Goal: Transaction & Acquisition: Purchase product/service

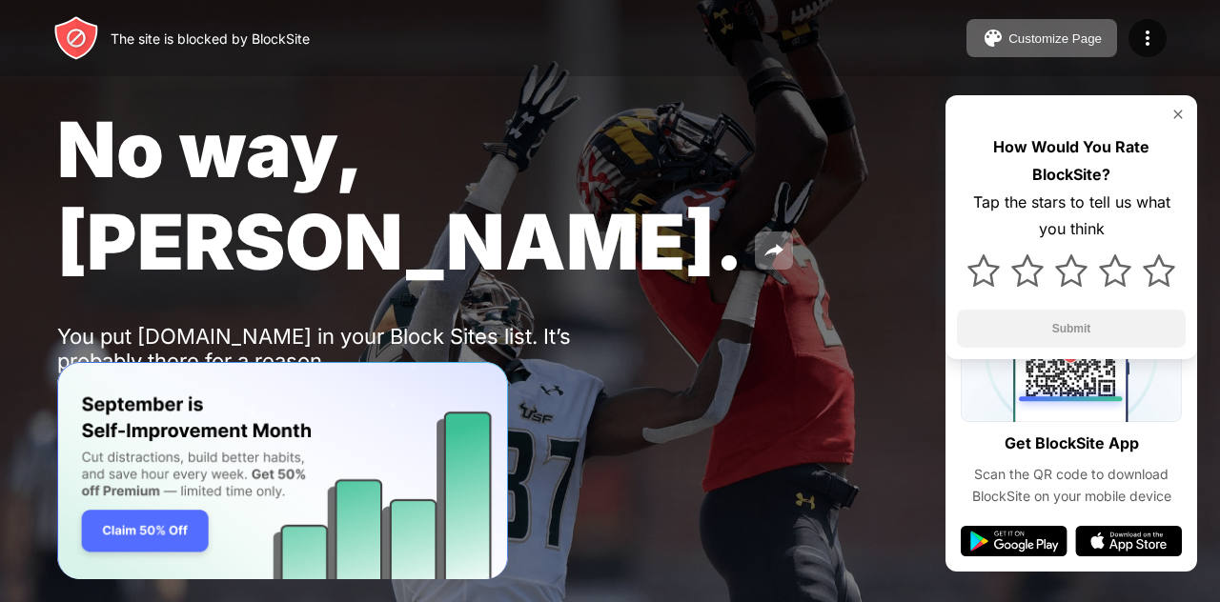
click at [262, 393] on button "Password Protection" at bounding box center [209, 412] width 205 height 38
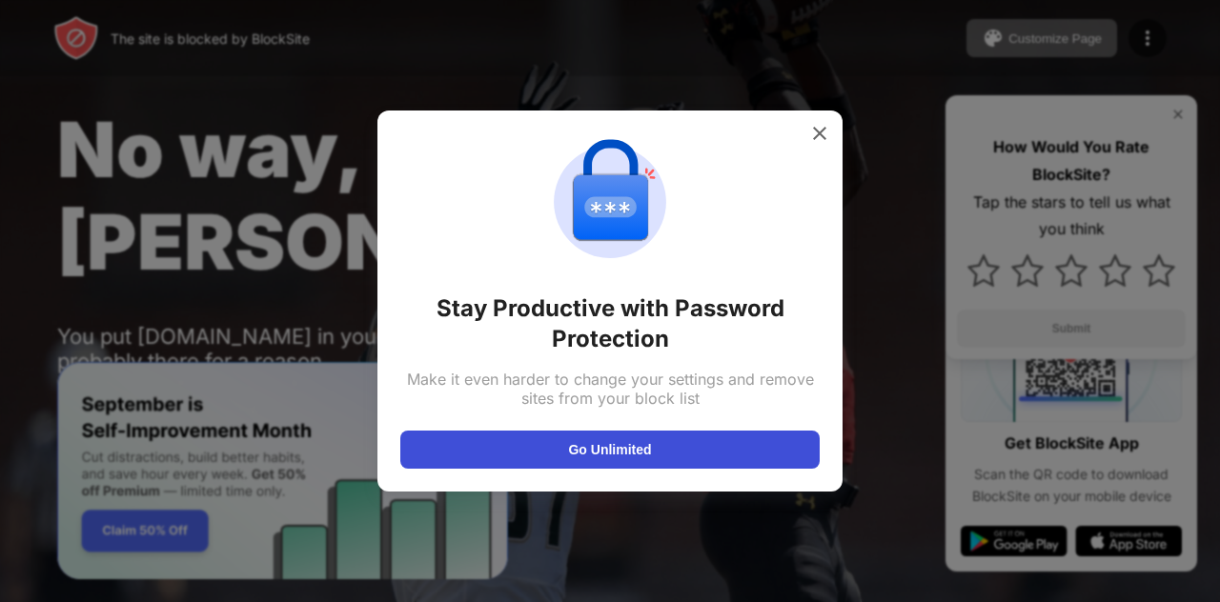
click at [628, 467] on button "Go Unlimited" at bounding box center [609, 450] width 419 height 38
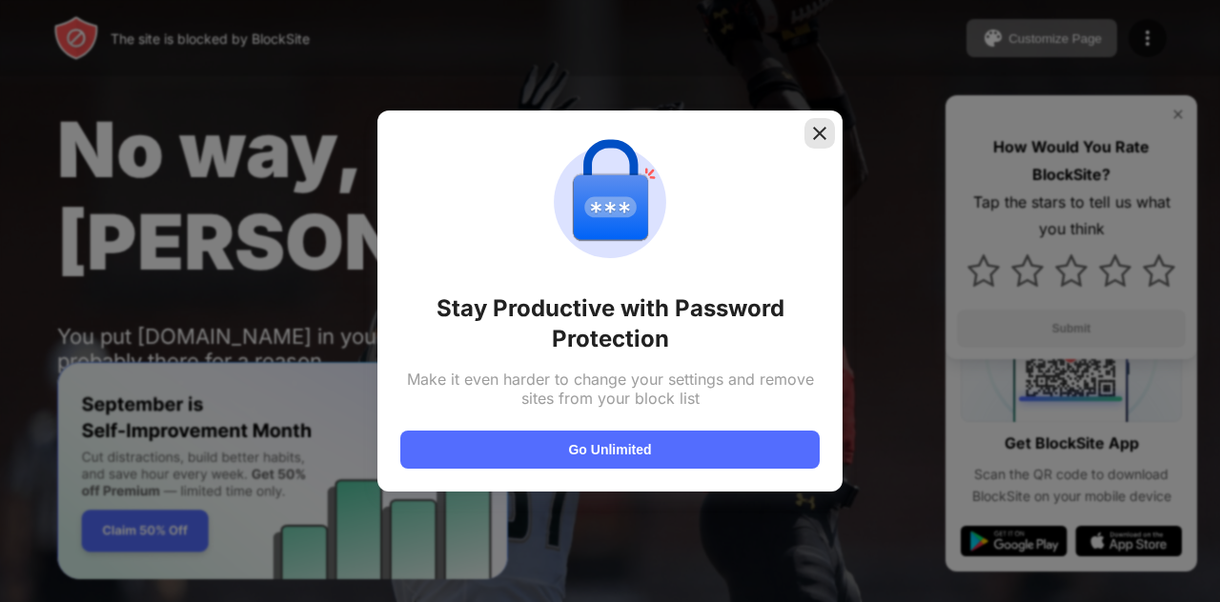
click at [829, 131] on div at bounding box center [819, 133] width 30 height 30
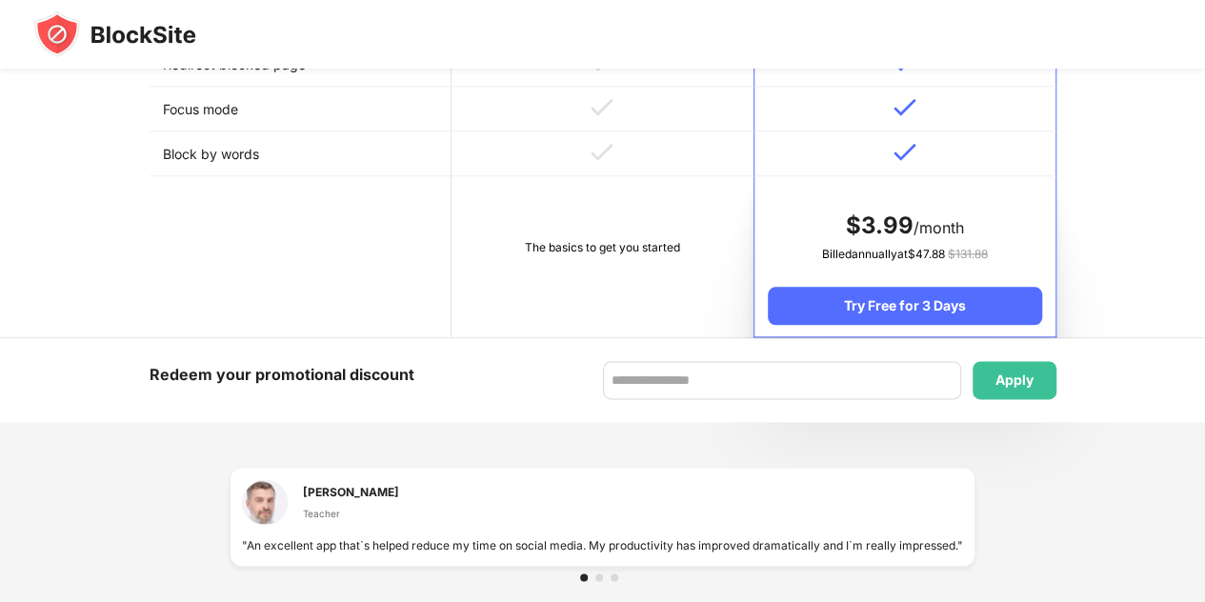
scroll to position [987, 0]
